Goal: Task Accomplishment & Management: Manage account settings

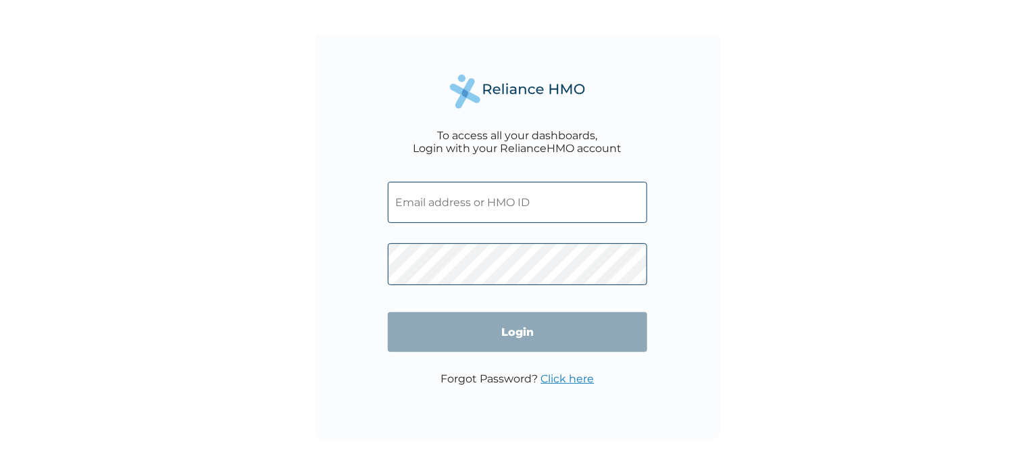
click at [523, 211] on input "text" at bounding box center [517, 202] width 259 height 41
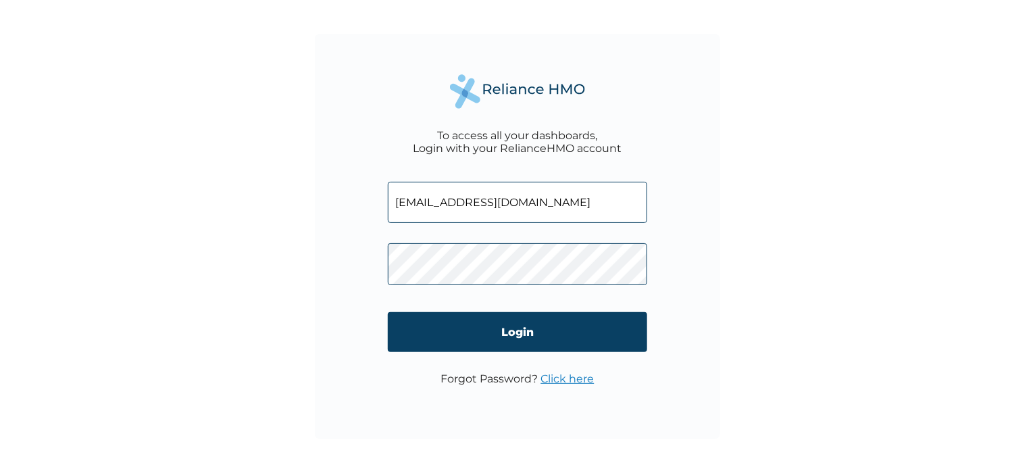
click at [554, 216] on input "[EMAIL_ADDRESS][DOMAIN_NAME]" at bounding box center [517, 202] width 259 height 41
click at [501, 206] on input "[EMAIL_ADDRESS][DOMAIN_NAME]" at bounding box center [517, 202] width 259 height 41
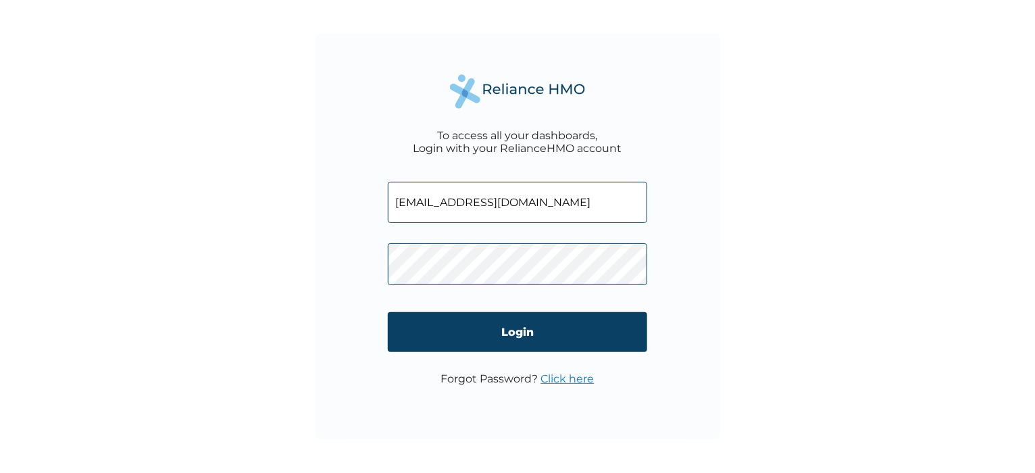
click at [501, 206] on input "[EMAIL_ADDRESS][DOMAIN_NAME]" at bounding box center [517, 202] width 259 height 41
click at [549, 194] on input "[EMAIL_ADDRESS][DOMAIN_NAME]" at bounding box center [517, 202] width 259 height 41
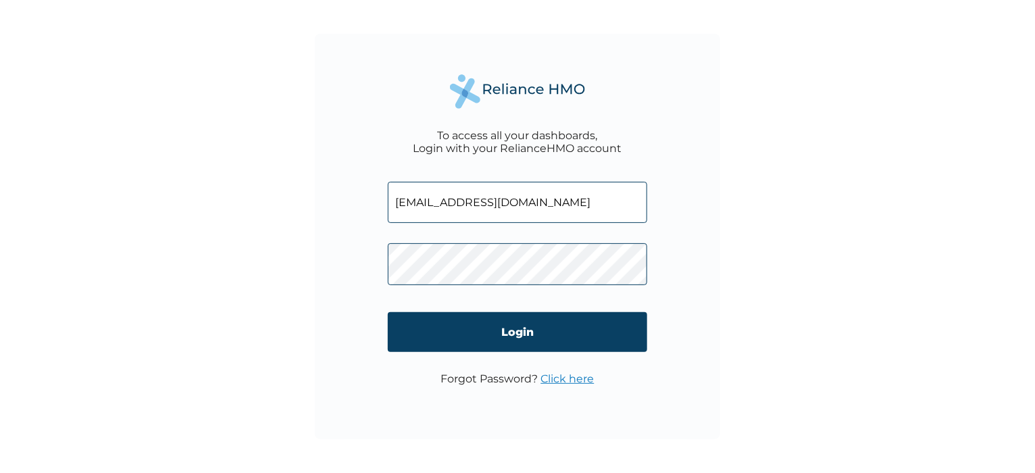
click at [549, 194] on input "[EMAIL_ADDRESS][DOMAIN_NAME]" at bounding box center [517, 202] width 259 height 41
type input "[EMAIL_ADDRESS][DOMAIN_NAME]"
click input "Login" at bounding box center [517, 332] width 259 height 40
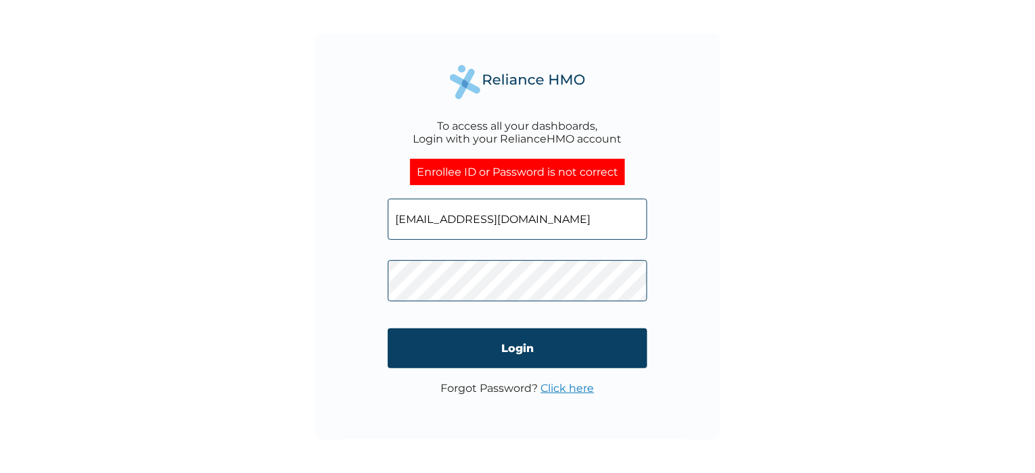
click at [530, 231] on input "[EMAIL_ADDRESS][DOMAIN_NAME]" at bounding box center [517, 219] width 259 height 41
click at [530, 231] on input "text" at bounding box center [517, 219] width 259 height 41
type input "PNO/10027/A"
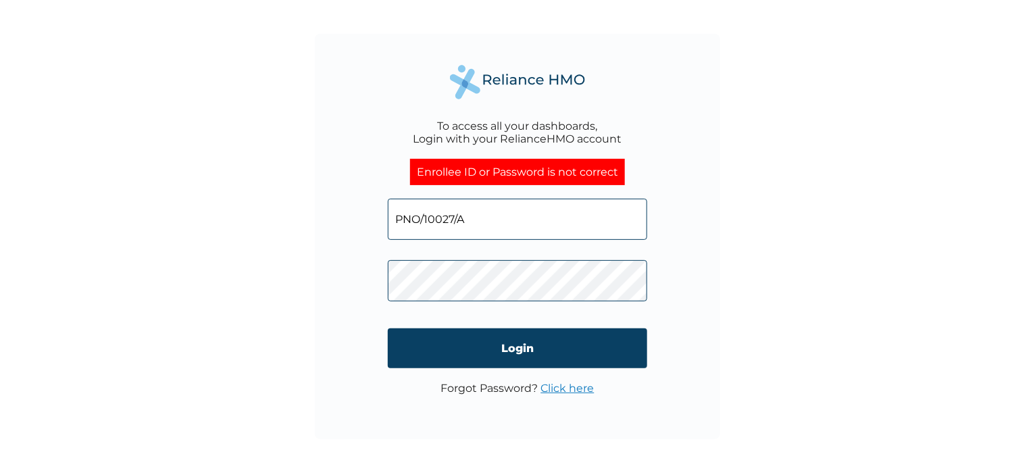
click input "Login" at bounding box center [517, 348] width 259 height 40
